Goal: Information Seeking & Learning: Understand process/instructions

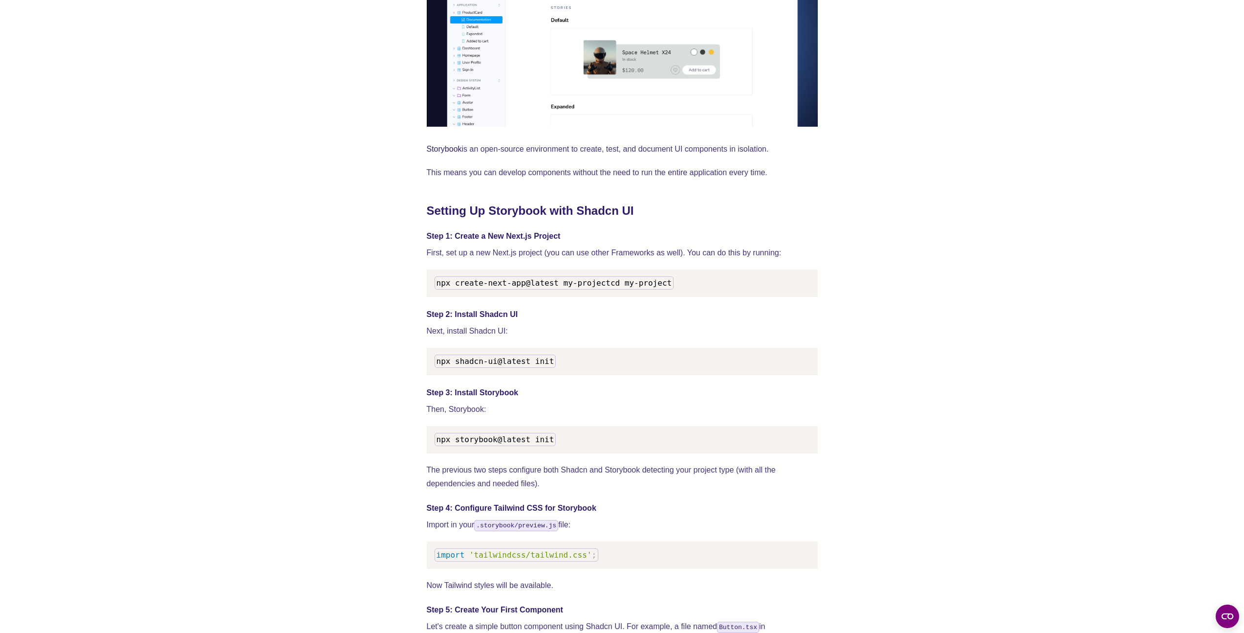
scroll to position [839, 0]
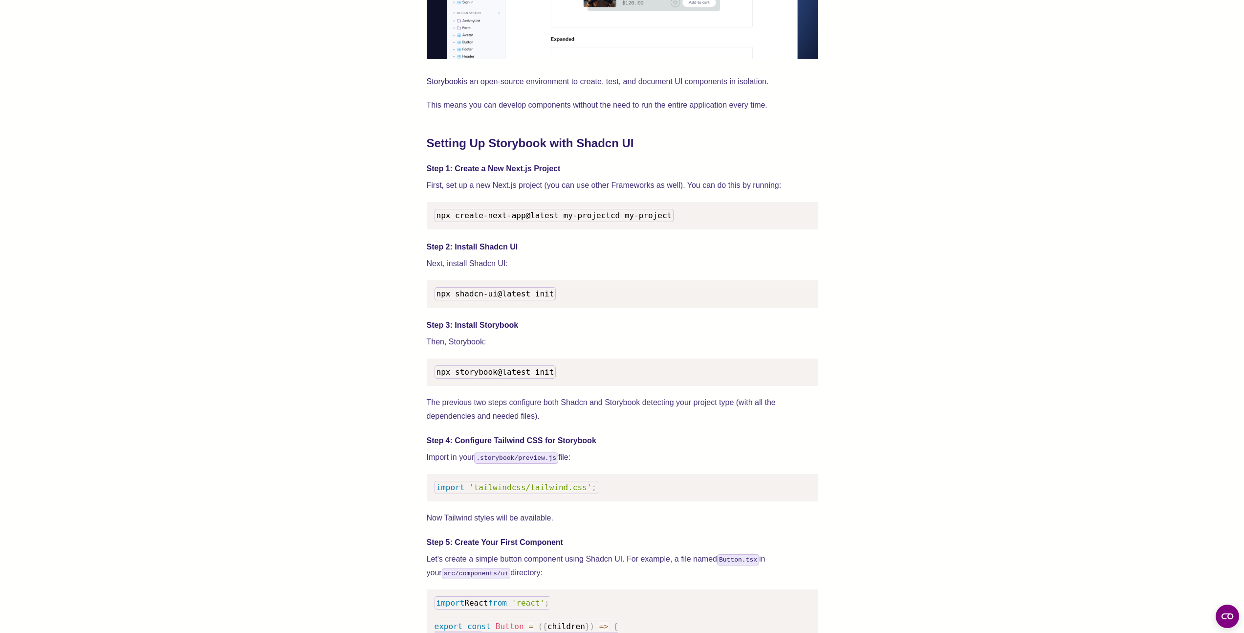
drag, startPoint x: 557, startPoint y: 214, endPoint x: 432, endPoint y: 215, distance: 125.2
click at [432, 215] on pre "npx create-next-app@latest my-project cd my-project" at bounding box center [622, 215] width 391 height 27
copy span "npx create-next-app@latest"
drag, startPoint x: 429, startPoint y: 299, endPoint x: 562, endPoint y: 304, distance: 133.1
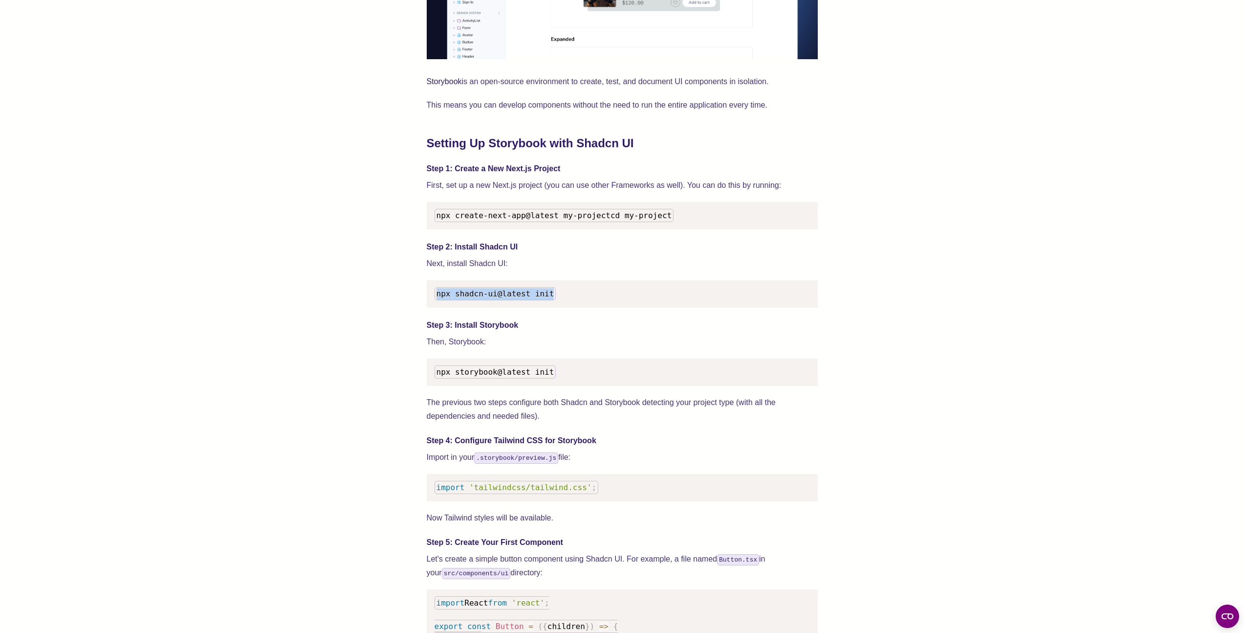
click at [562, 304] on pre "npx shadcn-ui@latest init" at bounding box center [622, 293] width 391 height 27
copy span "npx shadcn-ui@latest init"
drag, startPoint x: 537, startPoint y: 384, endPoint x: 404, endPoint y: 385, distance: 133.0
copy span "npx storybook@latest init"
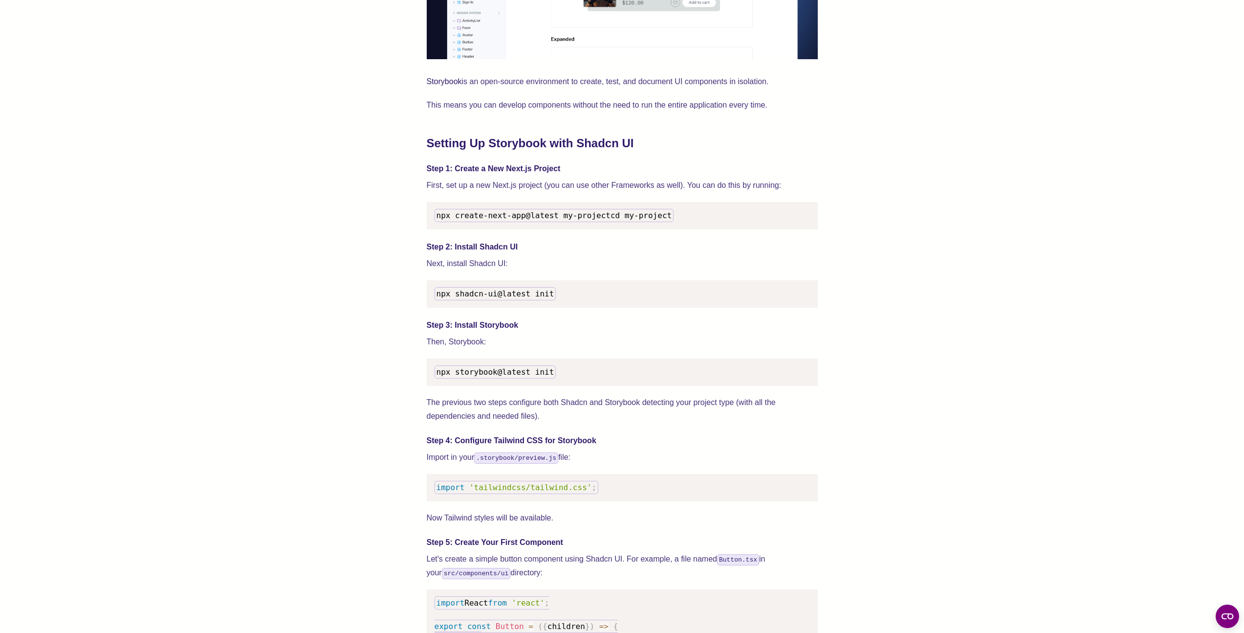
drag, startPoint x: 571, startPoint y: 498, endPoint x: 404, endPoint y: 490, distance: 167.4
copy code "import 'tailwindcss/tailwind.css' ;"
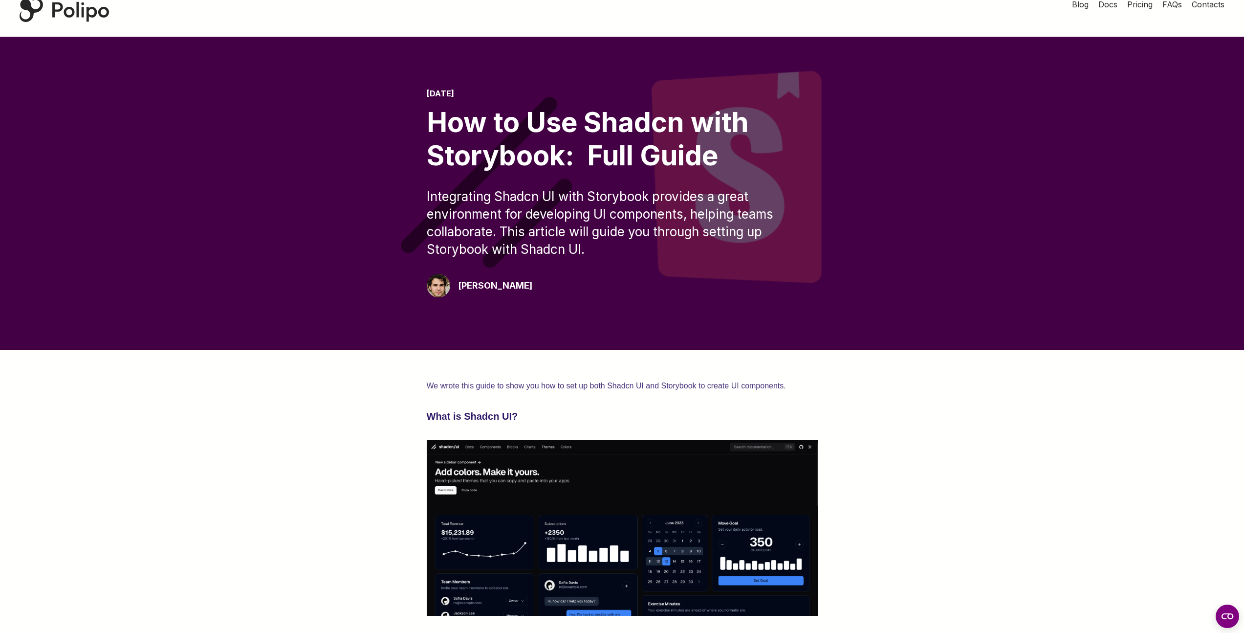
scroll to position [0, 0]
